Goal: Navigation & Orientation: Find specific page/section

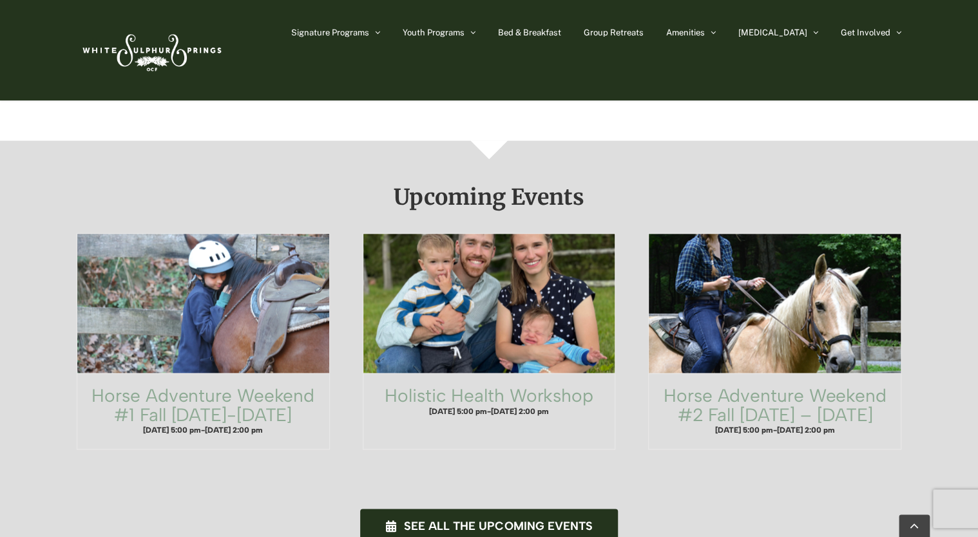
scroll to position [706, 0]
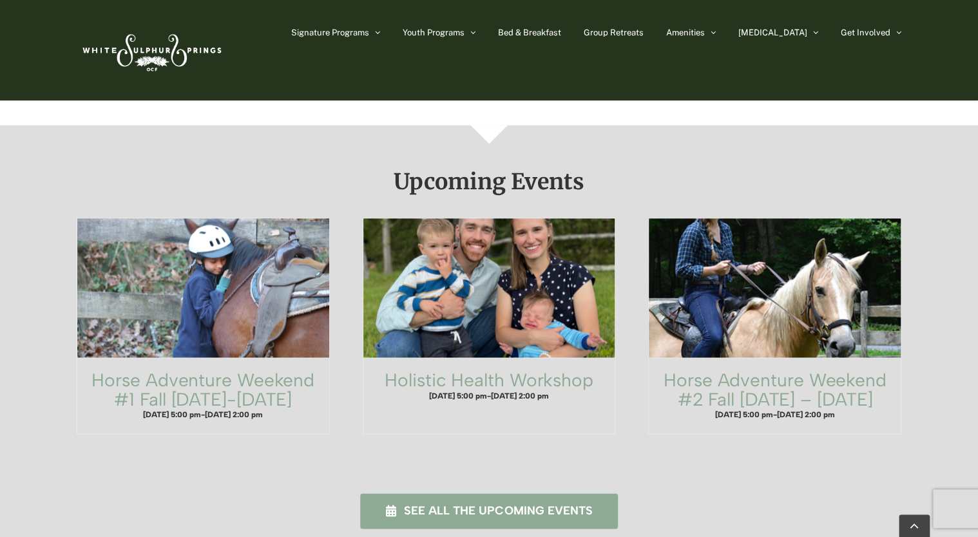
click at [519, 504] on span "See all the upcoming events" at bounding box center [498, 511] width 188 height 14
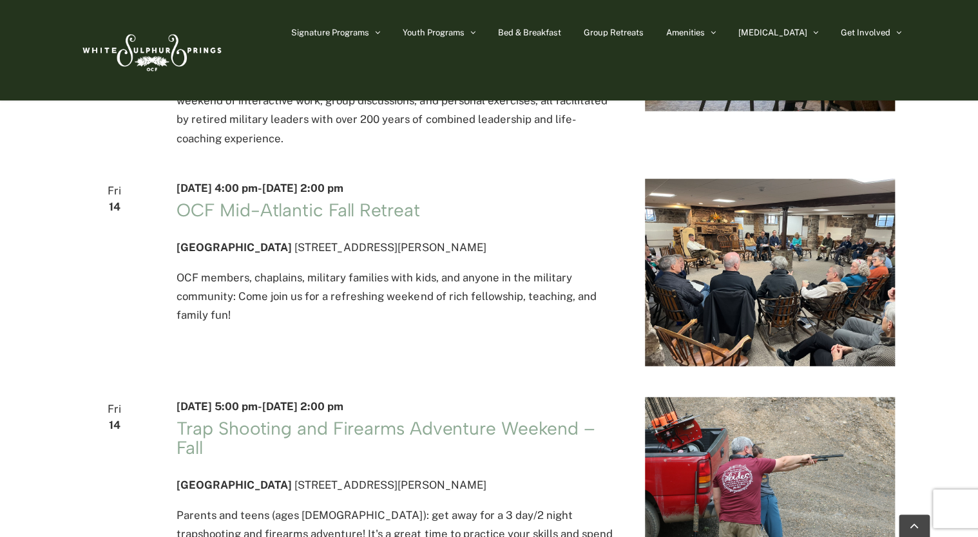
scroll to position [1509, 0]
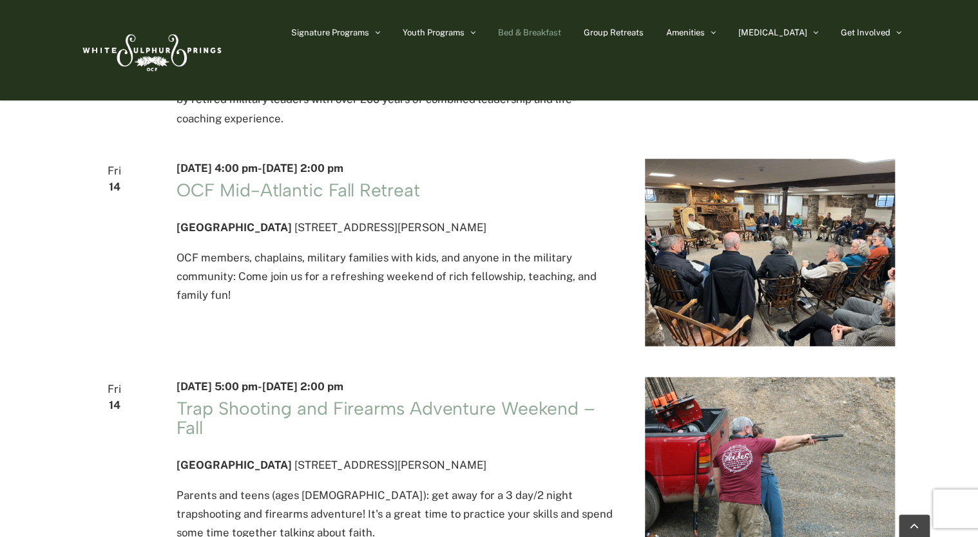
click at [560, 29] on span "Bed & Breakfast" at bounding box center [529, 32] width 63 height 8
